Goal: Use online tool/utility: Utilize a website feature to perform a specific function

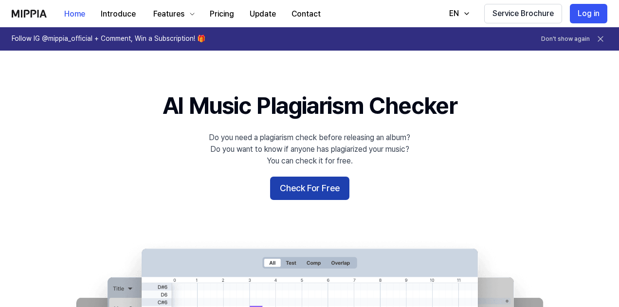
click at [294, 188] on button "Check For Free" at bounding box center [309, 188] width 79 height 23
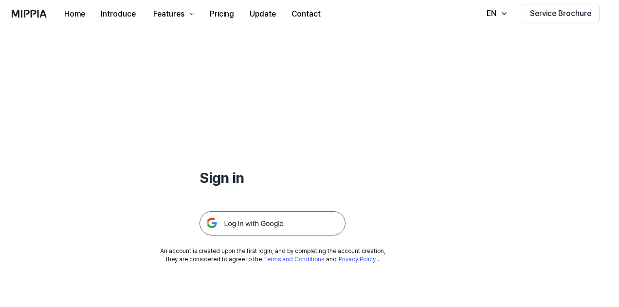
scroll to position [93, 0]
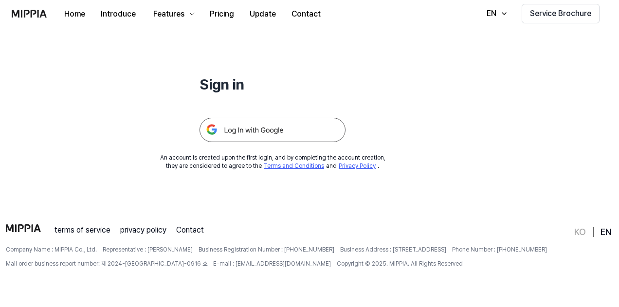
click at [266, 124] on img at bounding box center [272, 130] width 146 height 24
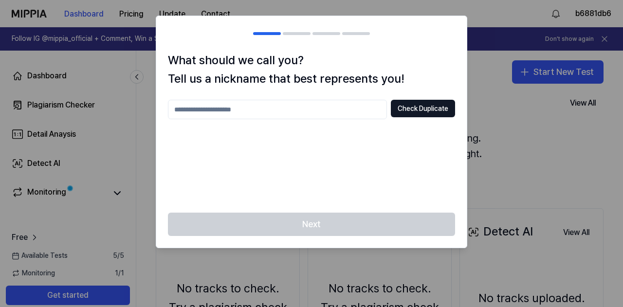
click at [498, 128] on div at bounding box center [311, 153] width 623 height 307
click at [336, 221] on div "Next" at bounding box center [311, 230] width 310 height 35
click at [303, 115] on input "text" at bounding box center [277, 109] width 219 height 19
type input "******"
click at [410, 116] on button "Check Duplicate" at bounding box center [423, 109] width 64 height 18
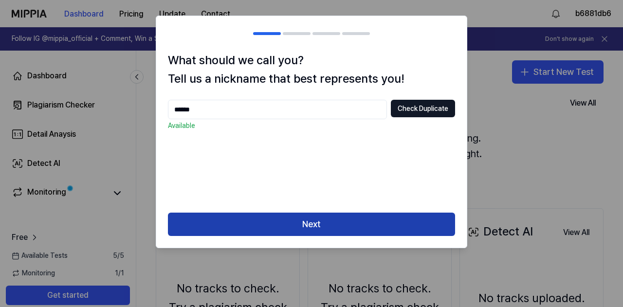
click at [339, 221] on button "Next" at bounding box center [311, 224] width 287 height 23
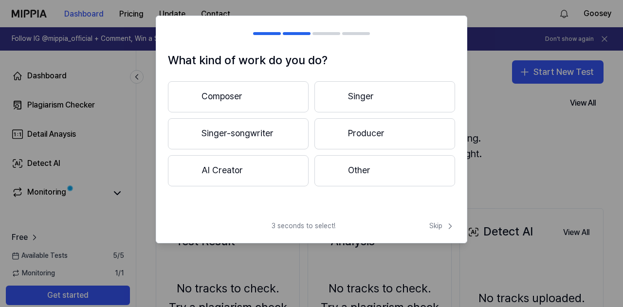
click at [267, 137] on button "Singer-songwriter" at bounding box center [238, 133] width 141 height 31
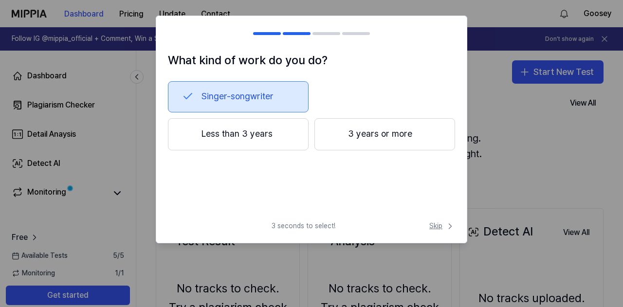
click at [439, 225] on span "Skip" at bounding box center [442, 226] width 26 height 10
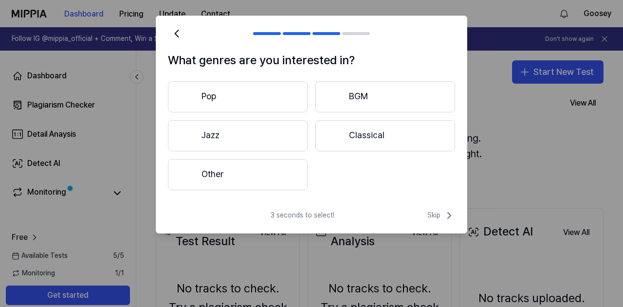
click at [276, 84] on button "Pop" at bounding box center [238, 96] width 140 height 31
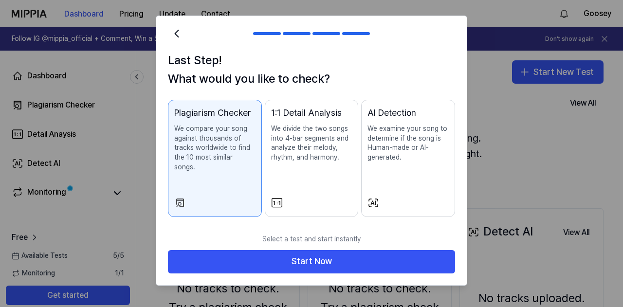
click at [421, 111] on div "AI Detection" at bounding box center [407, 113] width 81 height 14
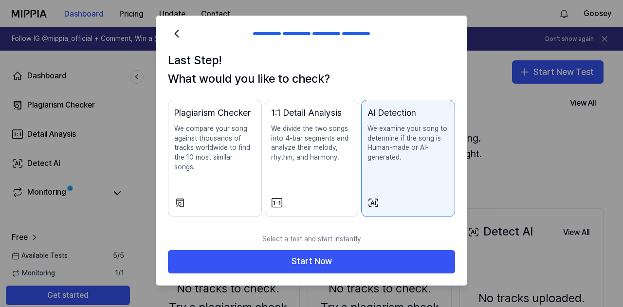
click at [238, 142] on p "We compare your song against thousands of tracks worldwide to find the 10 most …" at bounding box center [214, 148] width 81 height 48
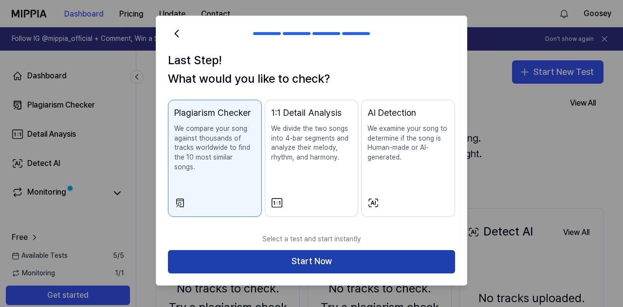
click at [337, 250] on button "Start Now" at bounding box center [311, 261] width 287 height 23
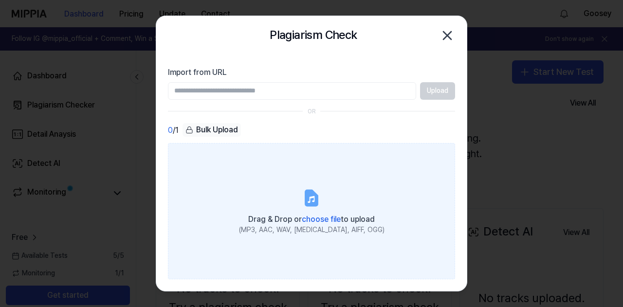
click at [329, 195] on label "Drag & Drop or choose file to upload (MP3, AAC, WAV, FLAC, AIFF, OGG)" at bounding box center [311, 211] width 287 height 136
click at [0, 0] on input "Drag & Drop or choose file to upload (MP3, AAC, WAV, FLAC, AIFF, OGG)" at bounding box center [0, 0] width 0 height 0
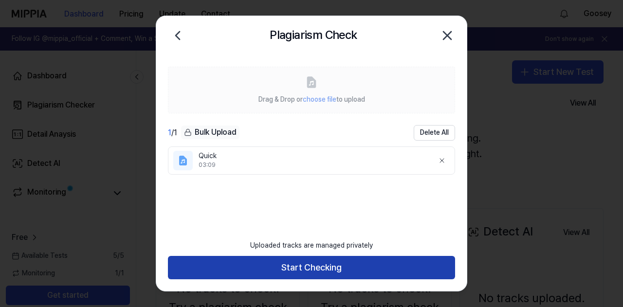
click at [343, 261] on button "Start Checking" at bounding box center [311, 267] width 287 height 23
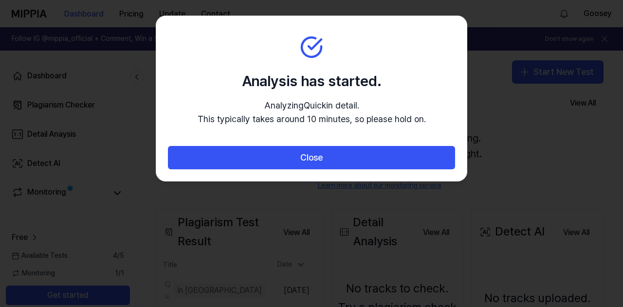
click at [288, 142] on section "Analysis has started. Analyzing Quick in detail. This typically takes around 10…" at bounding box center [311, 81] width 310 height 130
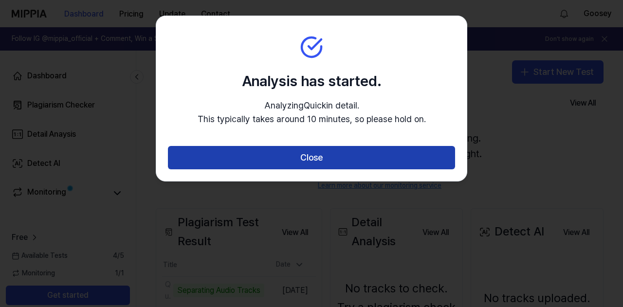
click at [294, 153] on button "Close" at bounding box center [311, 157] width 287 height 23
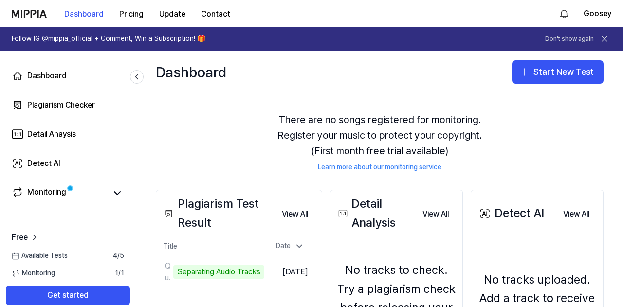
scroll to position [19, 0]
click at [548, 70] on button "Start New Test" at bounding box center [557, 71] width 91 height 23
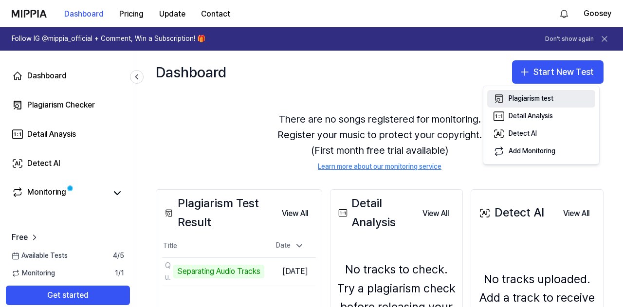
click at [537, 98] on div "Plagiarism test" at bounding box center [530, 99] width 45 height 10
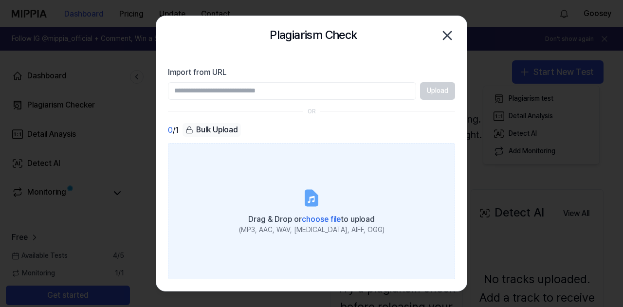
click at [289, 191] on label "Drag & Drop or choose file to upload (MP3, AAC, WAV, FLAC, AIFF, OGG)" at bounding box center [311, 211] width 287 height 136
click at [0, 0] on input "Drag & Drop or choose file to upload (MP3, AAC, WAV, FLAC, AIFF, OGG)" at bounding box center [0, 0] width 0 height 0
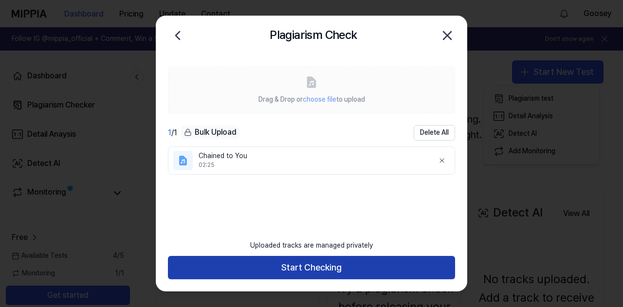
click at [383, 263] on button "Start Checking" at bounding box center [311, 267] width 287 height 23
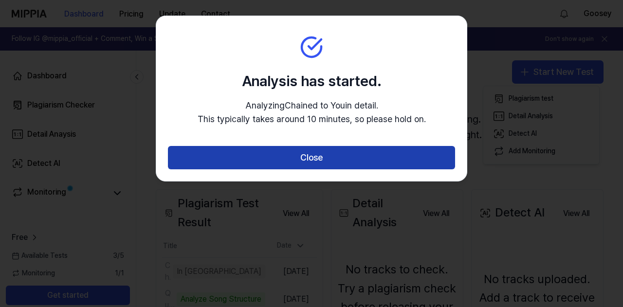
click at [325, 156] on button "Close" at bounding box center [311, 157] width 287 height 23
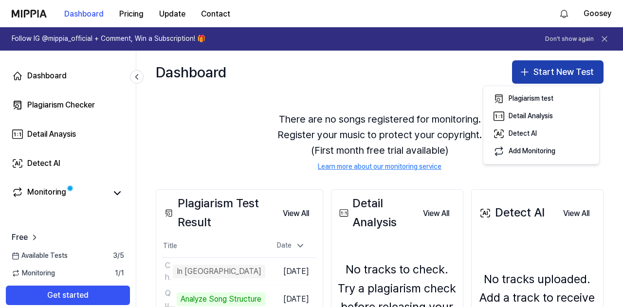
click at [542, 75] on button "Start New Test" at bounding box center [557, 71] width 91 height 23
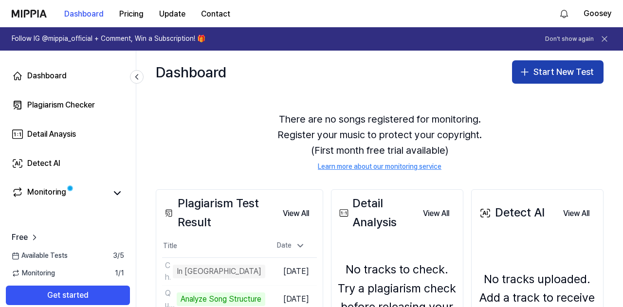
click at [531, 75] on button "Start New Test" at bounding box center [557, 71] width 91 height 23
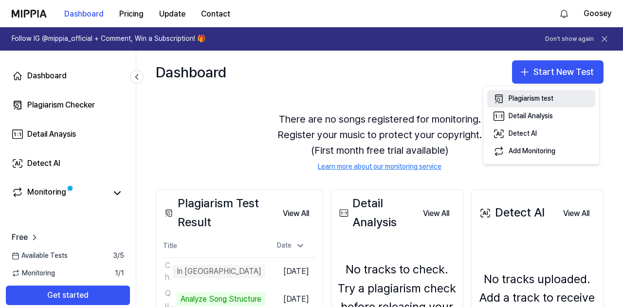
click at [534, 97] on div "Plagiarism test" at bounding box center [530, 99] width 45 height 10
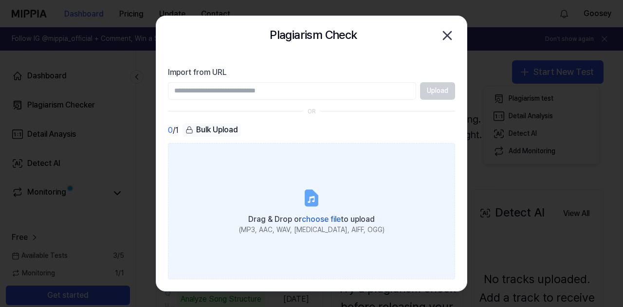
click at [293, 195] on label "Drag & Drop or choose file to upload (MP3, AAC, WAV, FLAC, AIFF, OGG)" at bounding box center [311, 211] width 287 height 136
click at [0, 0] on input "Drag & Drop or choose file to upload (MP3, AAC, WAV, FLAC, AIFF, OGG)" at bounding box center [0, 0] width 0 height 0
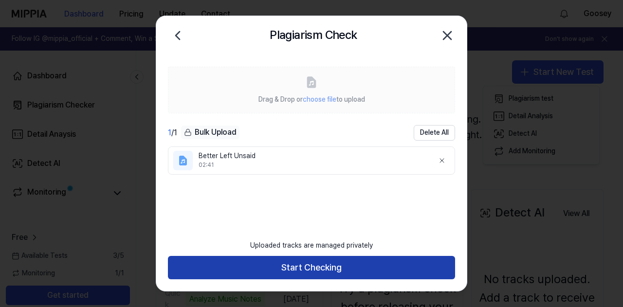
click at [341, 266] on button "Start Checking" at bounding box center [311, 267] width 287 height 23
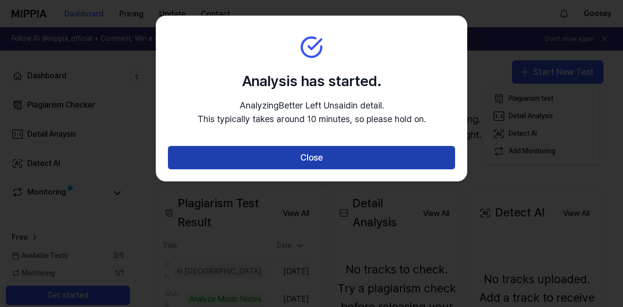
click at [387, 156] on button "Close" at bounding box center [311, 157] width 287 height 23
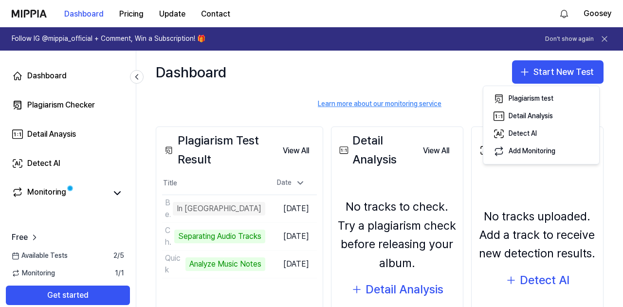
scroll to position [75, 0]
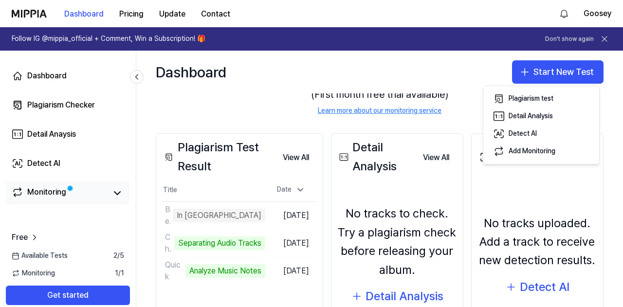
click at [105, 196] on link "Monitoring" at bounding box center [59, 193] width 95 height 14
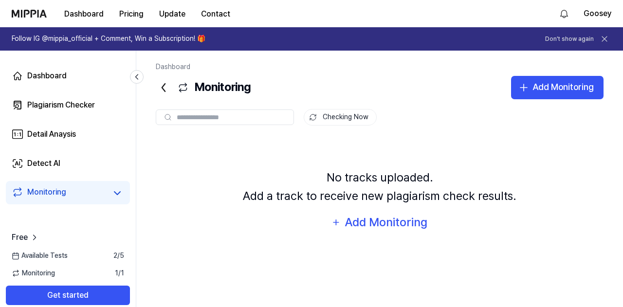
click at [164, 86] on icon at bounding box center [164, 88] width 16 height 16
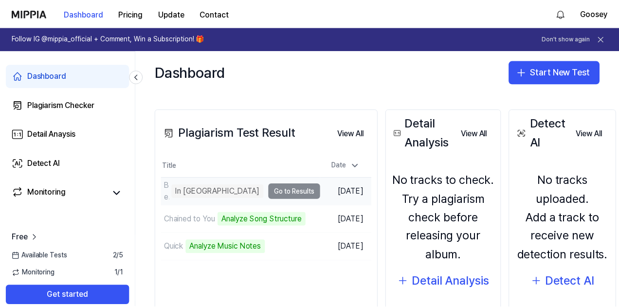
scroll to position [100, 0]
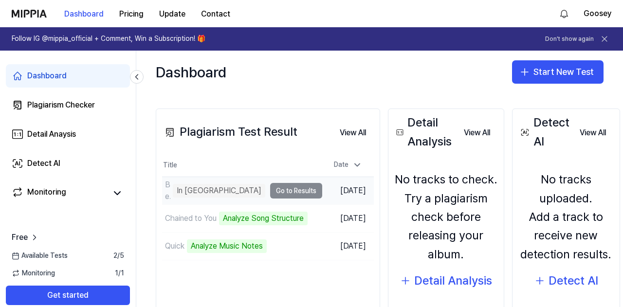
click at [248, 193] on td "Better Left Unsaid In Queue Go to Results" at bounding box center [242, 190] width 160 height 27
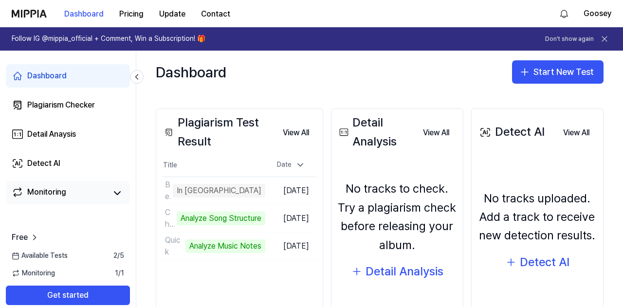
click at [51, 195] on div "Monitoring" at bounding box center [46, 193] width 39 height 14
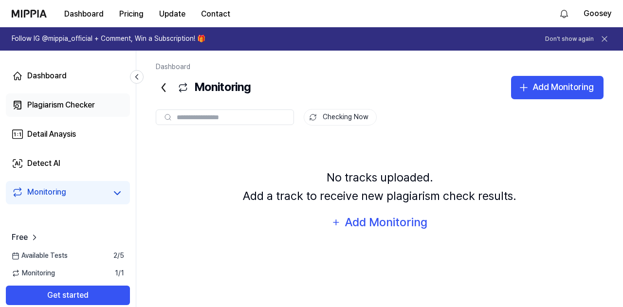
click at [89, 103] on div "Plagiarism Checker" at bounding box center [61, 105] width 68 height 12
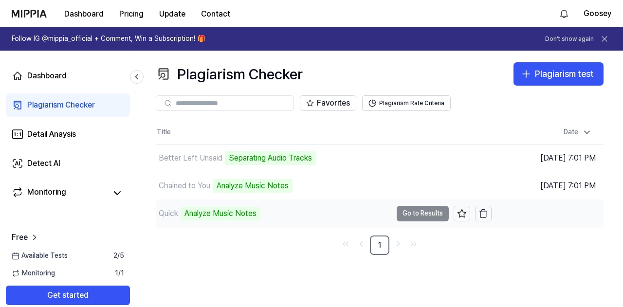
click at [420, 216] on td "Quick Analyze Music Notes Go to Results" at bounding box center [324, 213] width 336 height 27
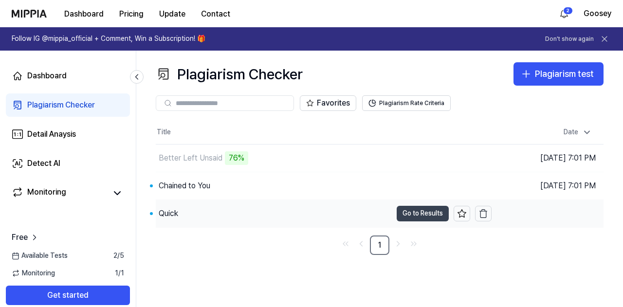
click at [426, 211] on button "Go to Results" at bounding box center [422, 214] width 52 height 16
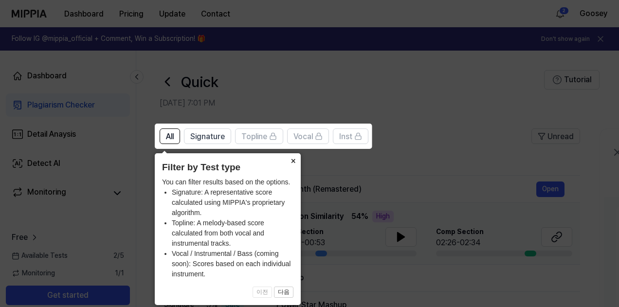
click at [293, 158] on button "×" at bounding box center [293, 160] width 16 height 14
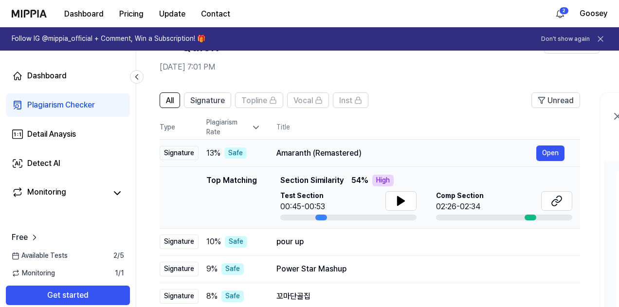
scroll to position [36, 0]
click at [399, 195] on icon at bounding box center [401, 201] width 12 height 12
click at [561, 203] on icon at bounding box center [557, 201] width 12 height 12
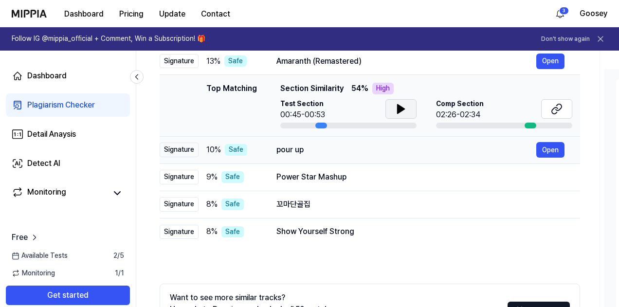
click at [220, 147] on span "10 %" at bounding box center [213, 150] width 15 height 12
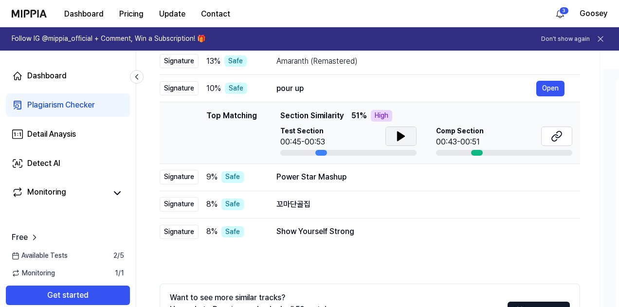
click at [397, 136] on icon at bounding box center [400, 136] width 7 height 9
click at [403, 135] on icon at bounding box center [403, 136] width 2 height 8
click at [549, 134] on button at bounding box center [556, 135] width 31 height 19
click at [271, 202] on td "꼬마단골집 Open" at bounding box center [420, 204] width 319 height 27
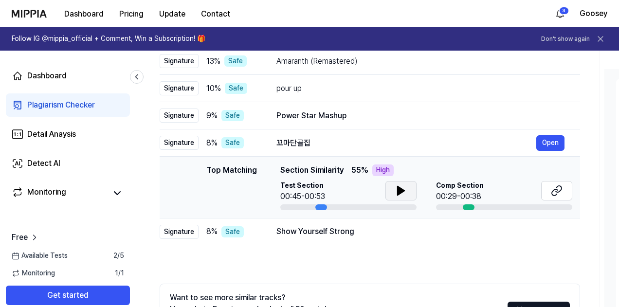
click at [408, 190] on button at bounding box center [400, 190] width 31 height 19
click at [221, 142] on div "Safe" at bounding box center [232, 143] width 22 height 12
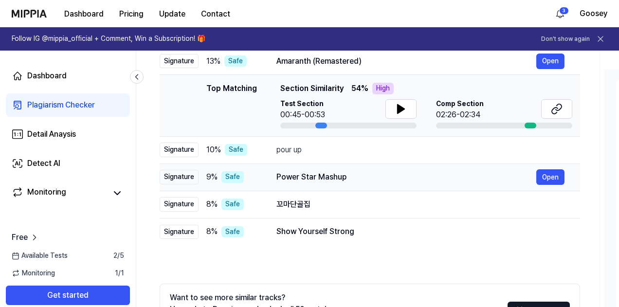
click at [279, 179] on div "Power Star Mashup" at bounding box center [406, 177] width 260 height 12
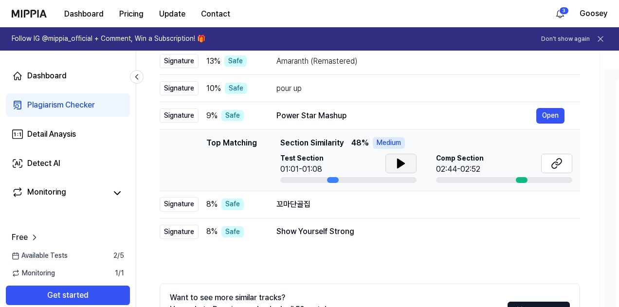
click at [397, 162] on icon at bounding box center [400, 163] width 7 height 9
click at [299, 226] on div "Show Yourself Strong" at bounding box center [406, 232] width 260 height 12
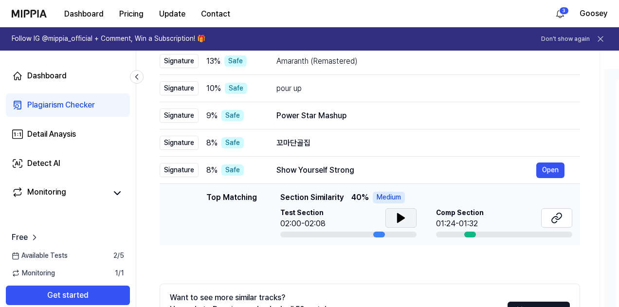
click at [398, 218] on icon at bounding box center [400, 218] width 7 height 9
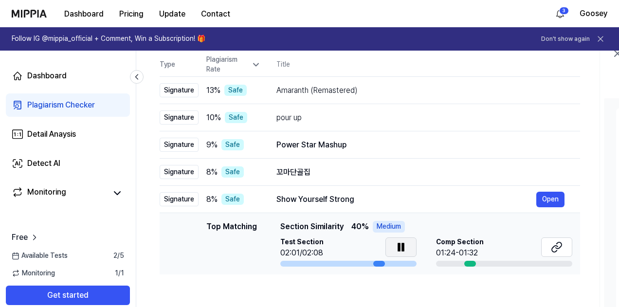
scroll to position [98, 0]
click at [291, 121] on div "pour up" at bounding box center [406, 118] width 260 height 12
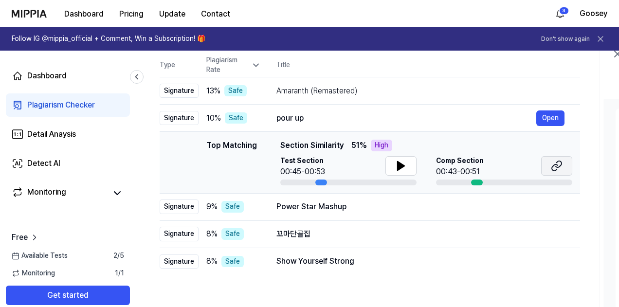
click at [549, 166] on button at bounding box center [556, 165] width 31 height 19
click at [214, 232] on span "8 %" at bounding box center [211, 234] width 11 height 12
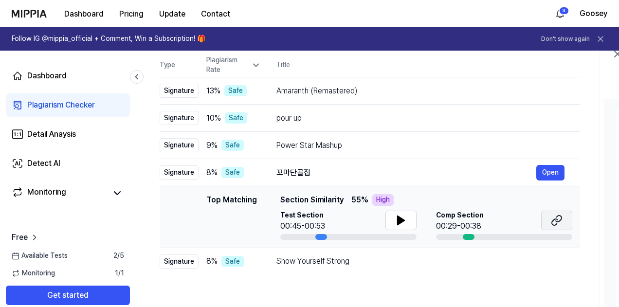
click at [551, 217] on icon at bounding box center [557, 220] width 12 height 12
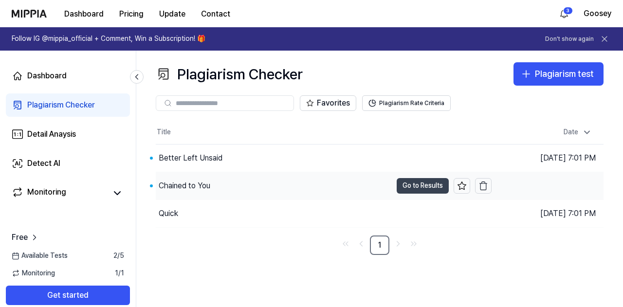
click at [425, 182] on button "Go to Results" at bounding box center [422, 186] width 52 height 16
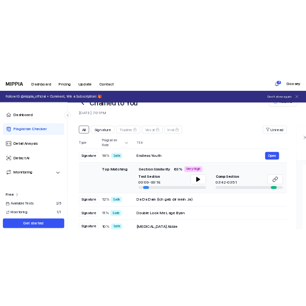
scroll to position [31, 0]
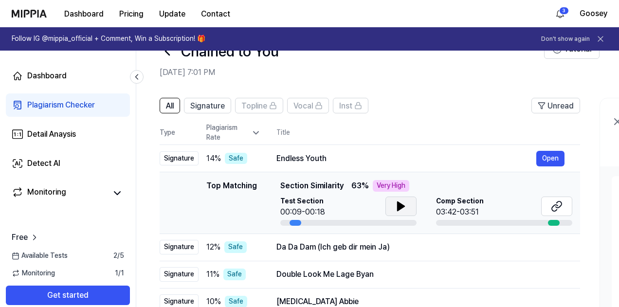
click at [404, 205] on icon at bounding box center [401, 206] width 12 height 12
click at [559, 207] on icon at bounding box center [557, 206] width 12 height 12
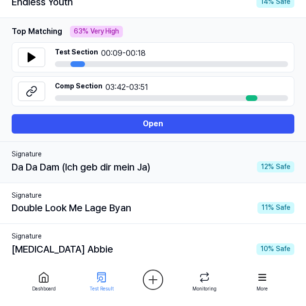
scroll to position [165, 0]
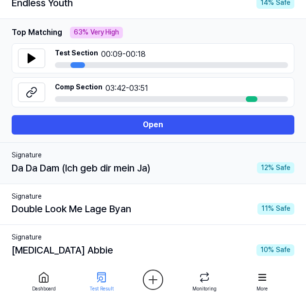
click at [124, 162] on div "Da Da Dam (Ich geb dir mein Ja)" at bounding box center [81, 168] width 139 height 16
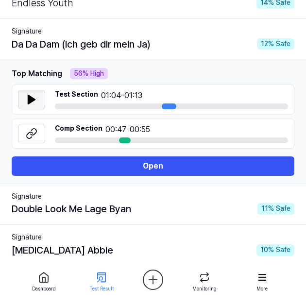
click at [34, 99] on icon at bounding box center [31, 99] width 7 height 9
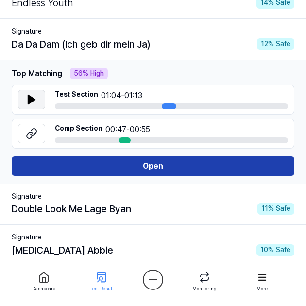
click at [107, 165] on button "Open" at bounding box center [153, 166] width 283 height 19
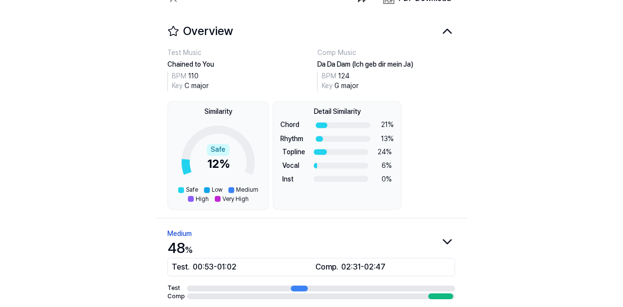
scroll to position [12, 0]
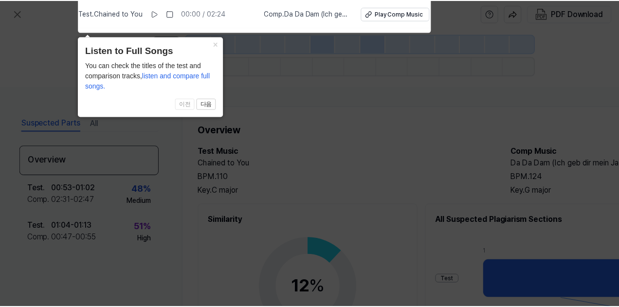
scroll to position [165, 0]
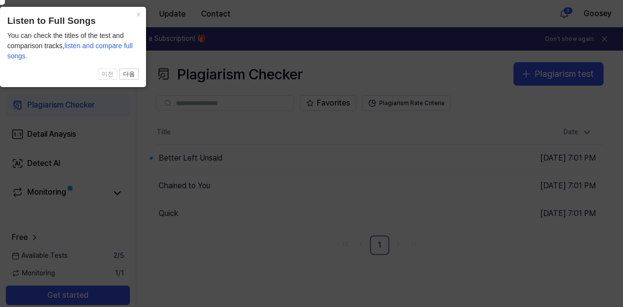
click at [320, 149] on icon at bounding box center [308, 151] width 627 height 312
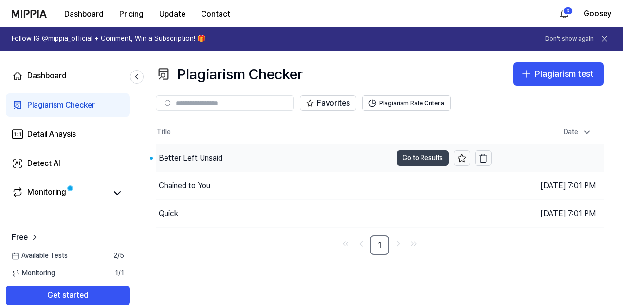
click at [404, 160] on button "Go to Results" at bounding box center [422, 158] width 52 height 16
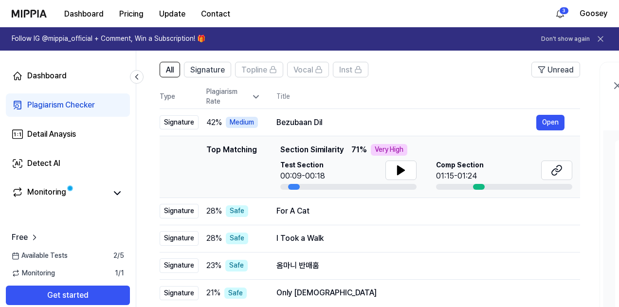
scroll to position [67, 0]
click at [395, 168] on icon at bounding box center [401, 170] width 12 height 12
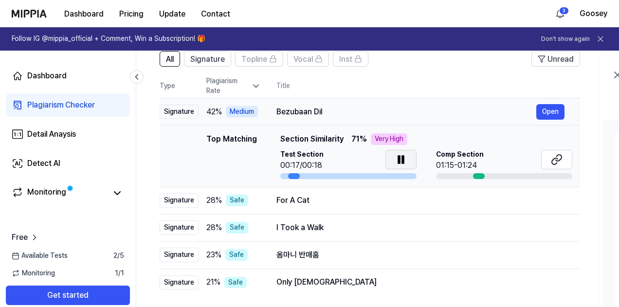
scroll to position [77, 0]
click at [558, 162] on icon at bounding box center [557, 160] width 12 height 12
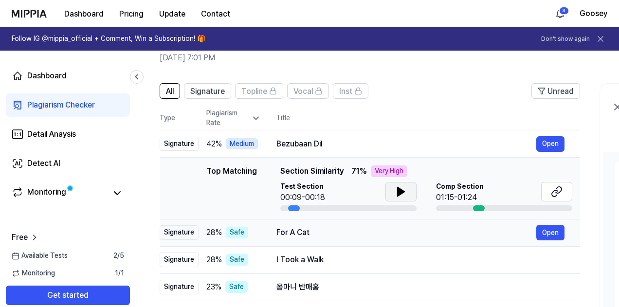
scroll to position [41, 0]
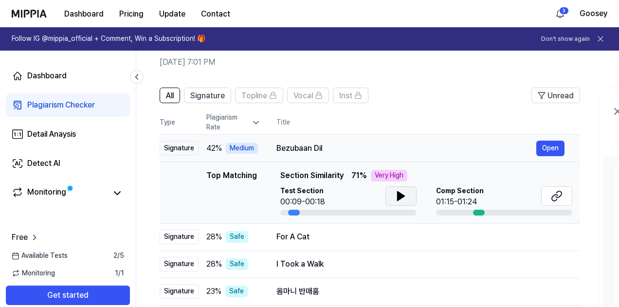
click at [294, 151] on div "Bezubaan Dil" at bounding box center [406, 148] width 260 height 12
click at [243, 150] on div "Medium" at bounding box center [242, 148] width 32 height 12
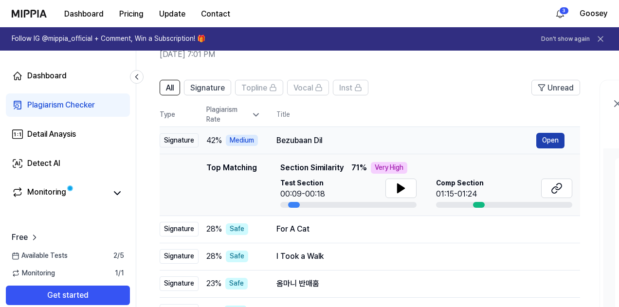
click at [545, 142] on button "Open" at bounding box center [550, 141] width 28 height 16
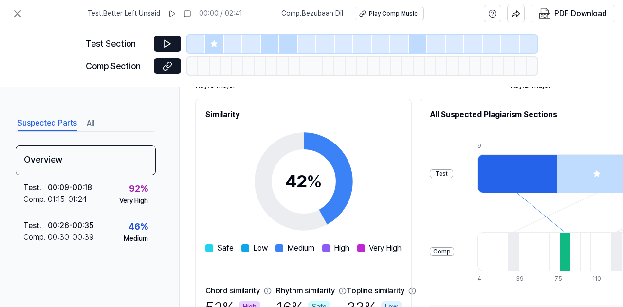
scroll to position [0, 13]
